Goal: Check status: Check status

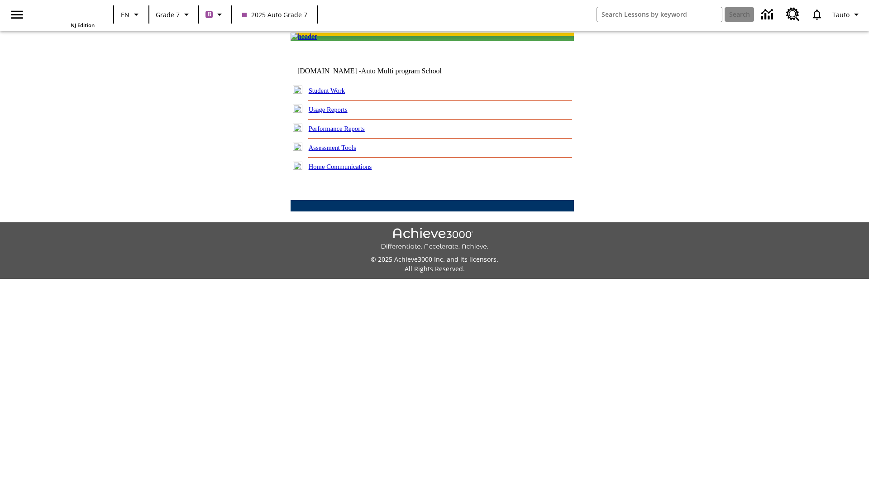
click at [333, 94] on link "Student Work" at bounding box center [327, 90] width 36 height 7
select select "/options/reports/?report_id=24&atype=7&section=2"
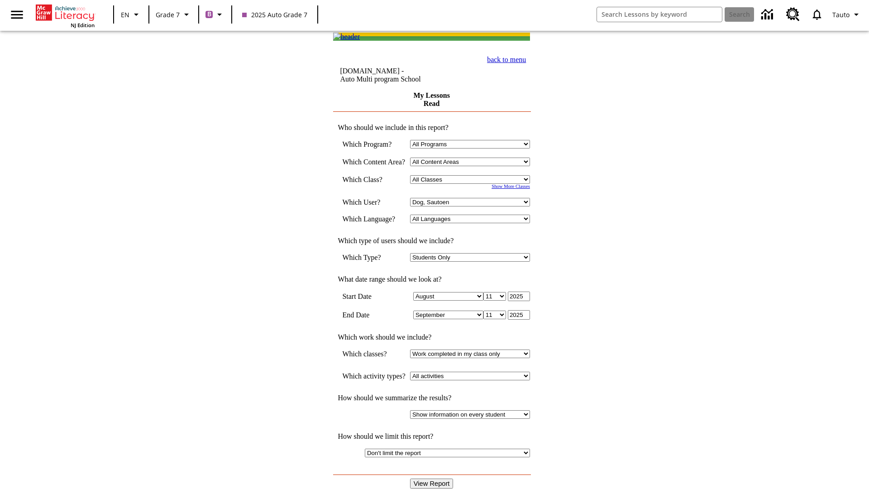
select select "21437138"
select select "4"
type input "2024"
click at [433, 478] on input "View Report" at bounding box center [431, 483] width 43 height 10
